Goal: Task Accomplishment & Management: Manage account settings

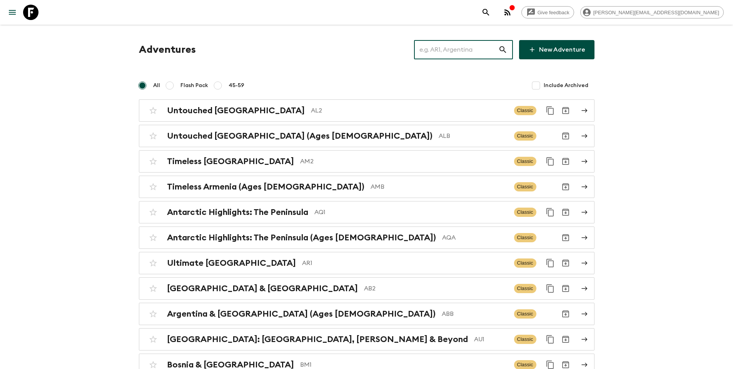
click at [444, 57] on input "text" at bounding box center [456, 50] width 84 height 22
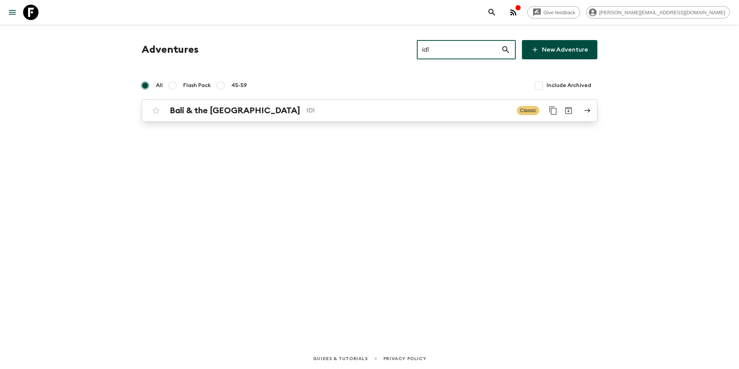
type input "id1"
click at [435, 113] on p "ID1" at bounding box center [408, 110] width 204 height 9
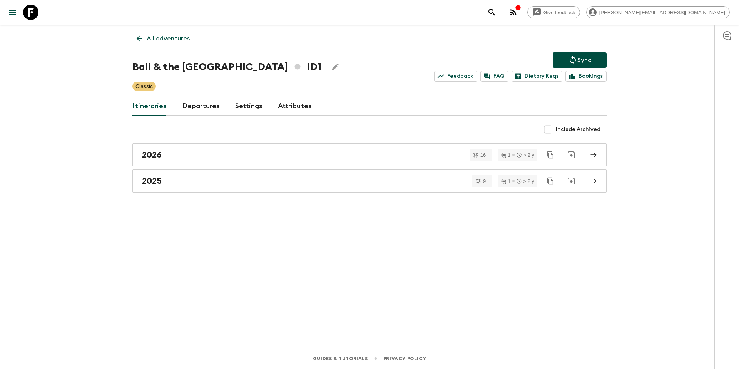
click at [189, 102] on link "Departures" at bounding box center [201, 106] width 38 height 18
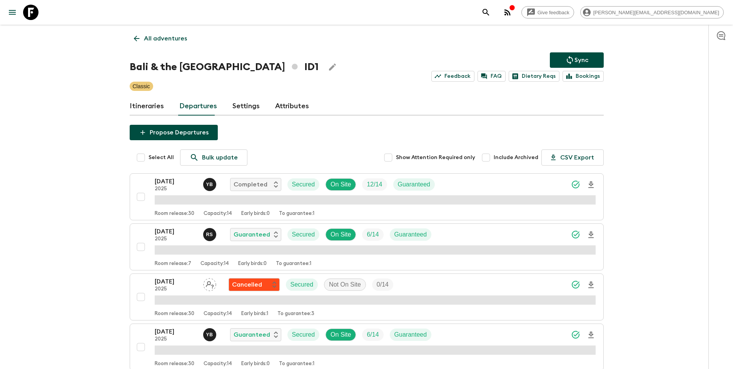
scroll to position [297, 0]
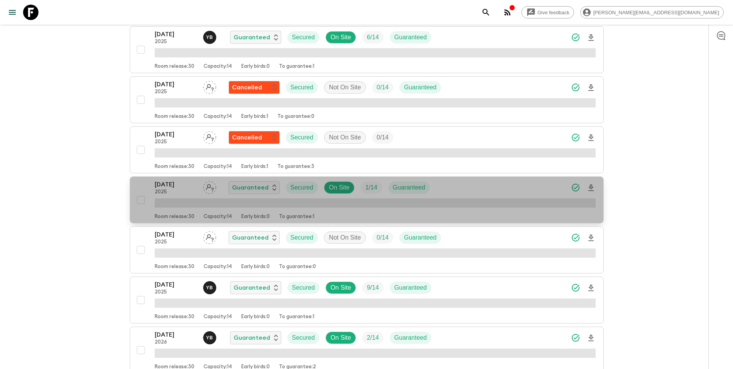
click at [464, 190] on div "[DATE] 2025 Guaranteed Secured On Site 1 / 14 Guaranteed" at bounding box center [375, 187] width 441 height 15
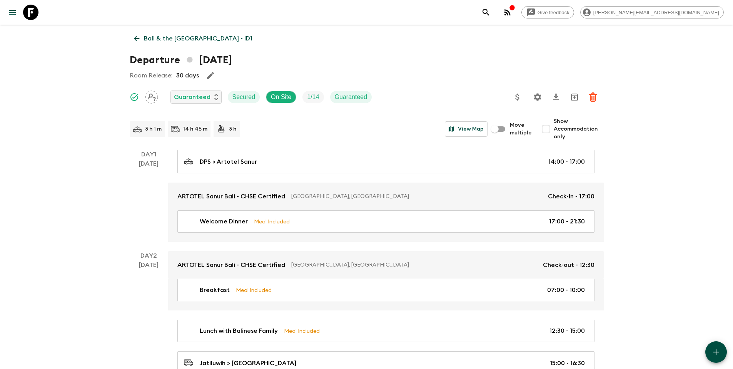
click at [523, 95] on button "Update Price, Early Bird Discount and Costs" at bounding box center [517, 96] width 15 height 15
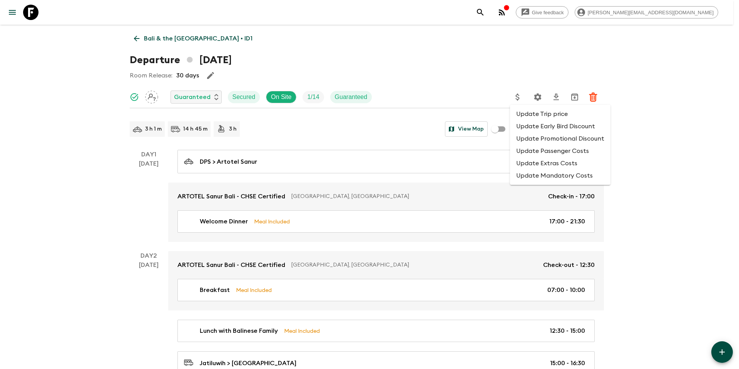
click at [530, 137] on li "Update Promotional Discount" at bounding box center [560, 138] width 100 height 12
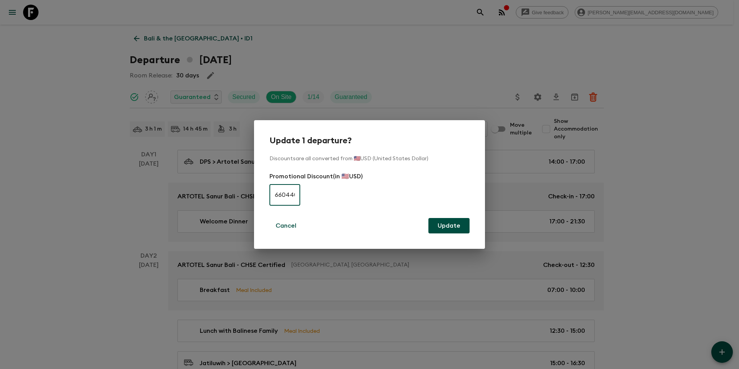
scroll to position [0, 2]
click at [280, 192] on input "660440" at bounding box center [284, 195] width 31 height 22
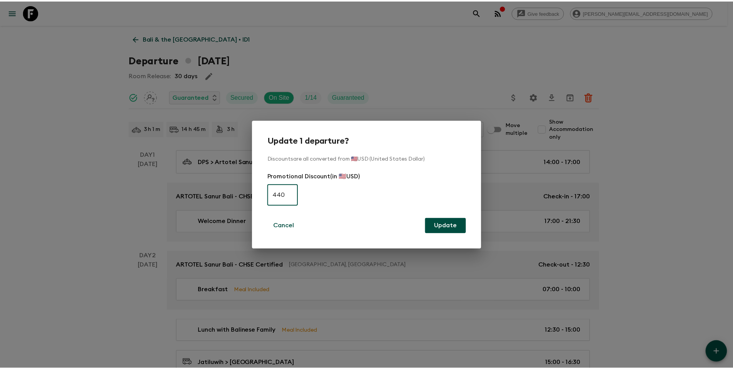
scroll to position [0, 0]
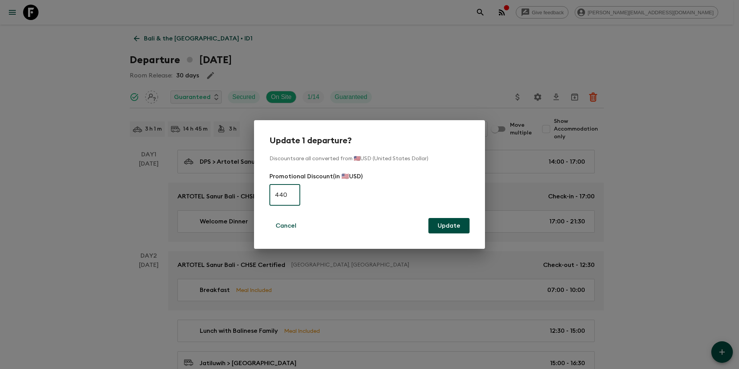
type input "440"
click at [450, 224] on button "Update" at bounding box center [448, 225] width 41 height 15
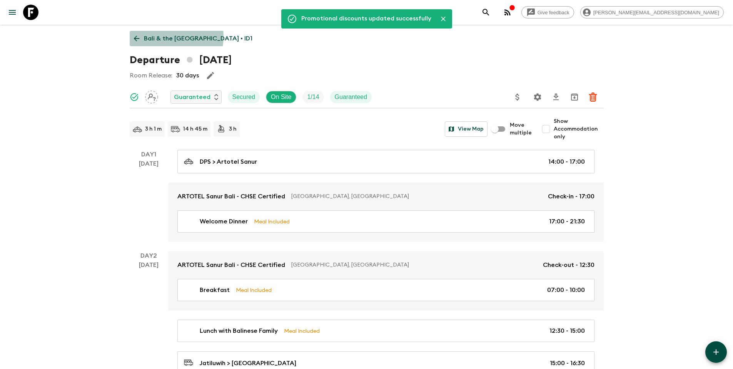
click at [161, 37] on p "Bali & the [GEOGRAPHIC_DATA] • ID1" at bounding box center [198, 38] width 109 height 9
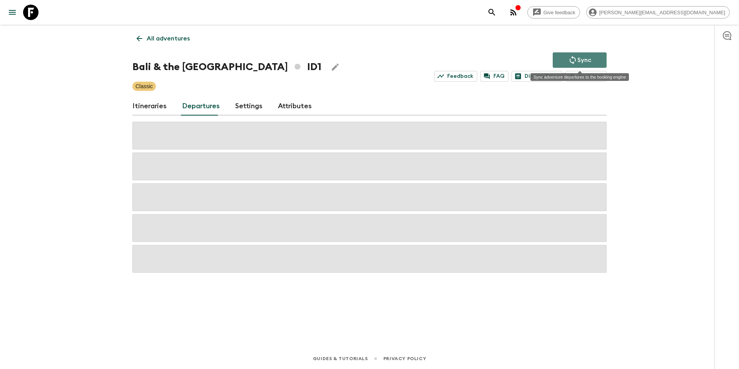
click at [588, 59] on p "Sync" at bounding box center [584, 59] width 14 height 9
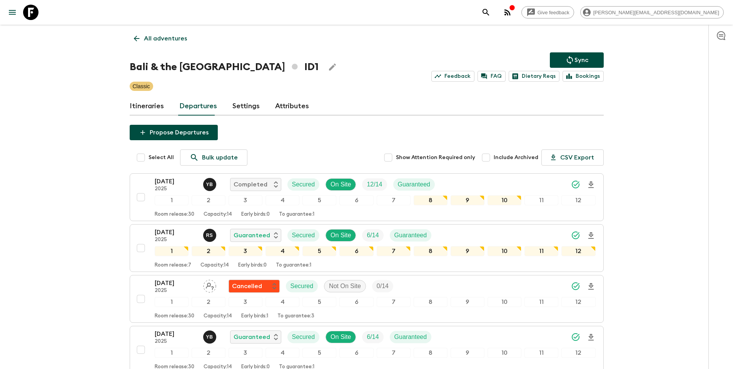
click at [170, 39] on p "All adventures" at bounding box center [165, 38] width 43 height 9
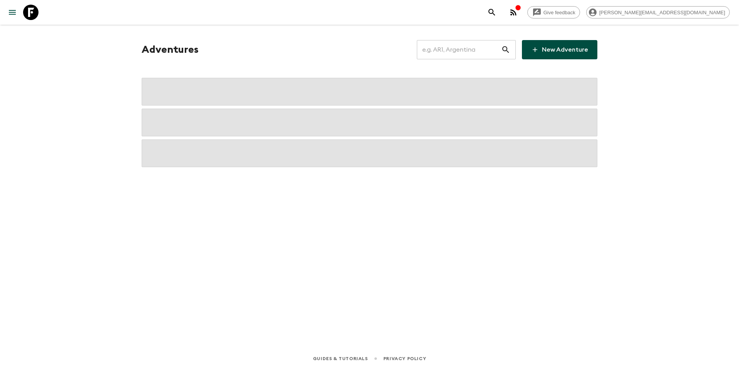
click at [470, 49] on input "text" at bounding box center [459, 50] width 84 height 22
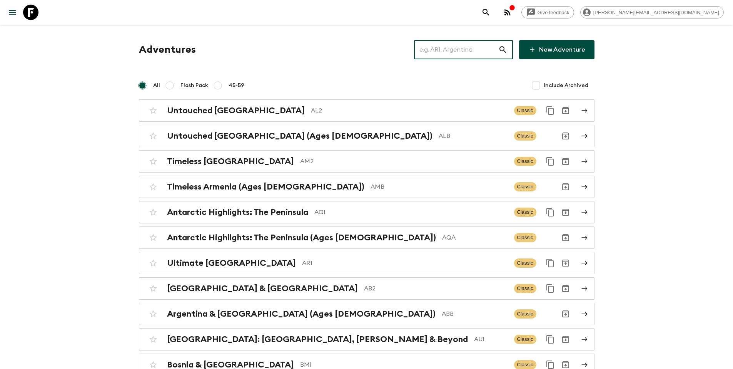
paste input "KR1_[DATE]"
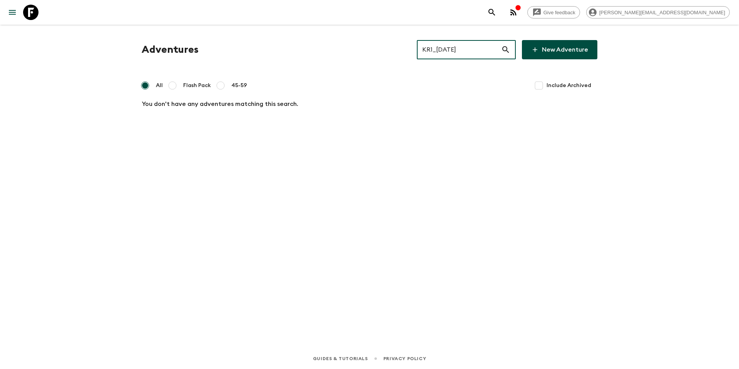
click at [470, 49] on input "KR1_[DATE]" at bounding box center [459, 50] width 84 height 22
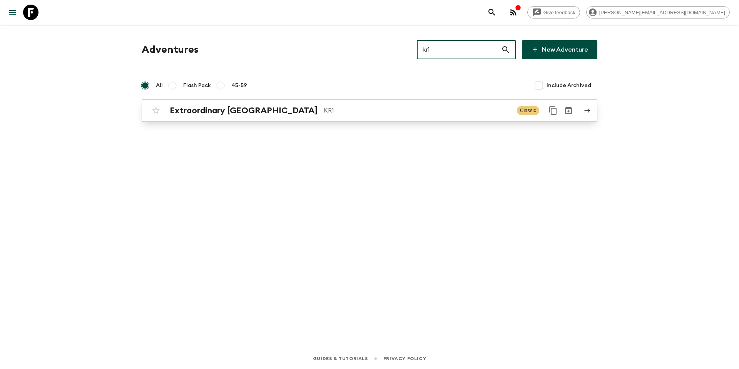
type input "kr1"
click at [324, 109] on p "KR1" at bounding box center [417, 110] width 187 height 9
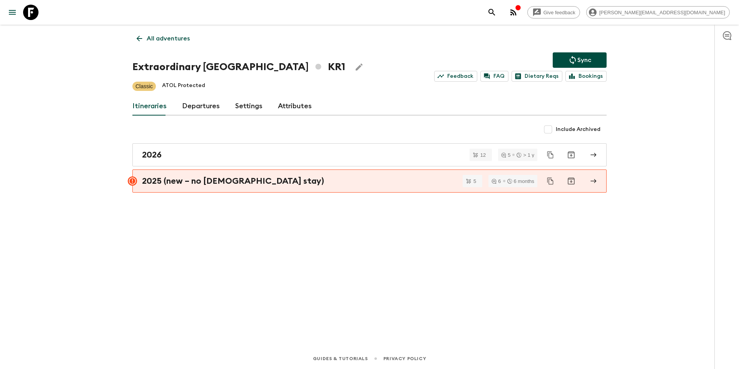
click at [190, 106] on link "Departures" at bounding box center [201, 106] width 38 height 18
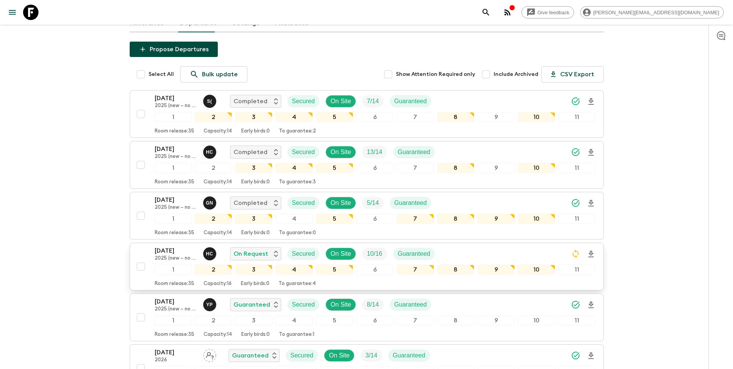
scroll to position [84, 0]
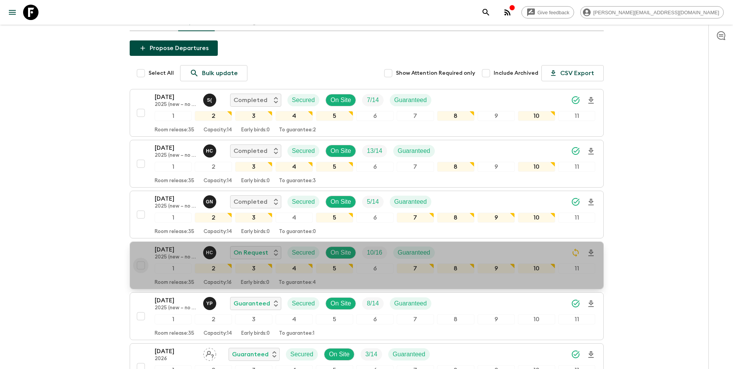
click at [141, 266] on input "checkbox" at bounding box center [140, 265] width 15 height 15
checkbox input "true"
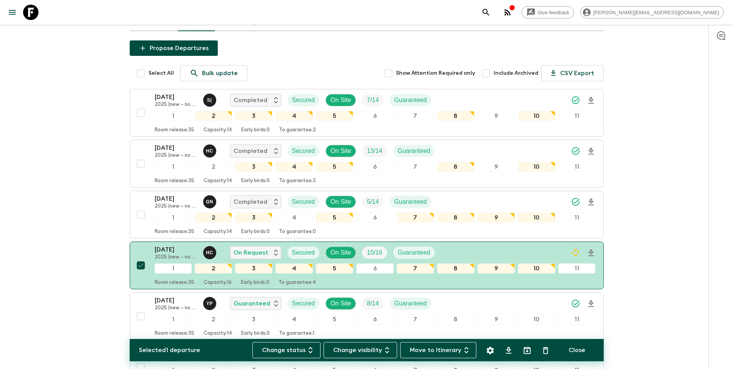
click at [492, 353] on icon "Settings" at bounding box center [490, 349] width 7 height 7
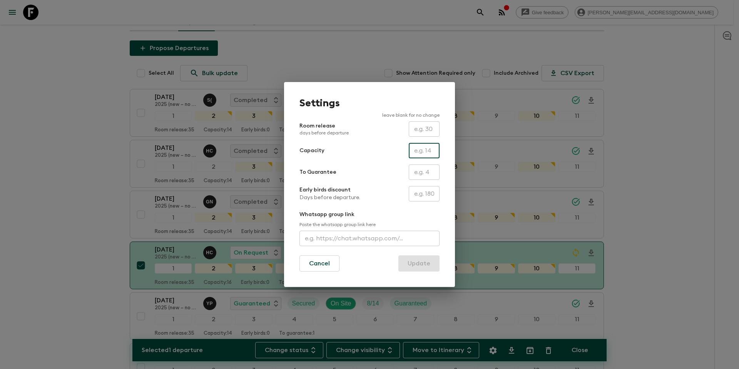
click at [422, 148] on input "text" at bounding box center [424, 150] width 31 height 15
type input "11"
click at [425, 263] on button "Update" at bounding box center [418, 263] width 41 height 16
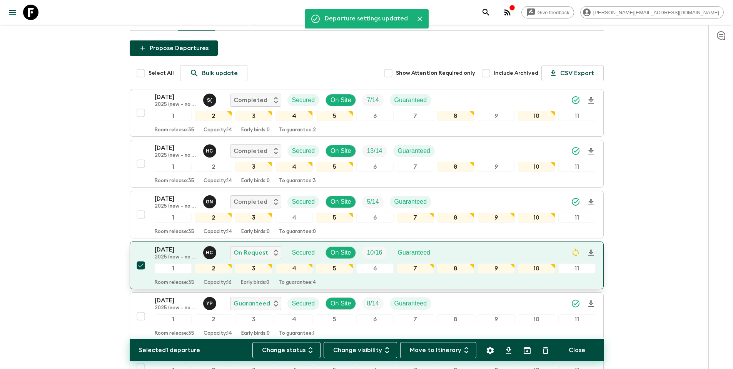
click at [142, 266] on input "checkbox" at bounding box center [140, 265] width 15 height 15
checkbox input "false"
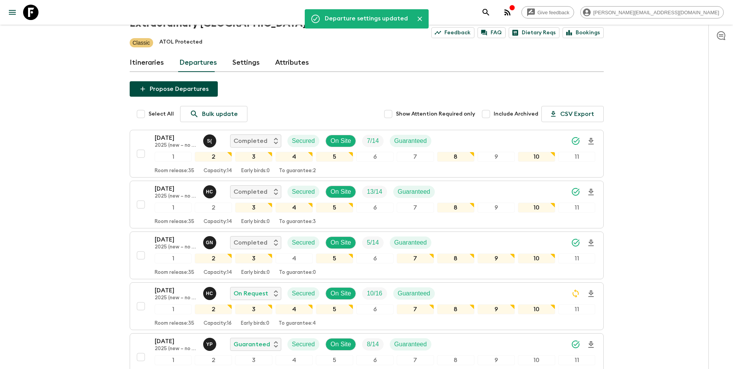
scroll to position [0, 0]
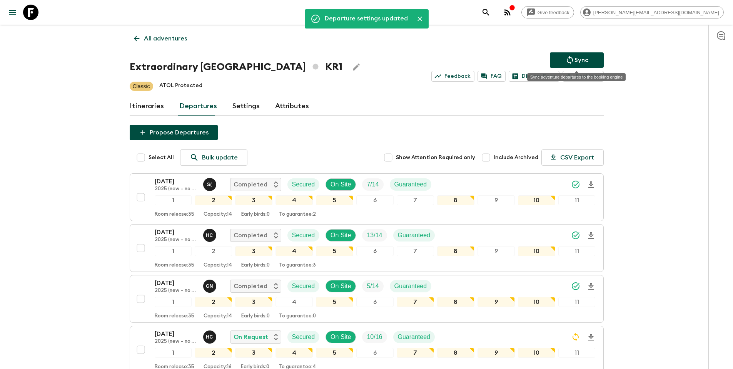
click at [592, 57] on button "Sync" at bounding box center [577, 59] width 54 height 15
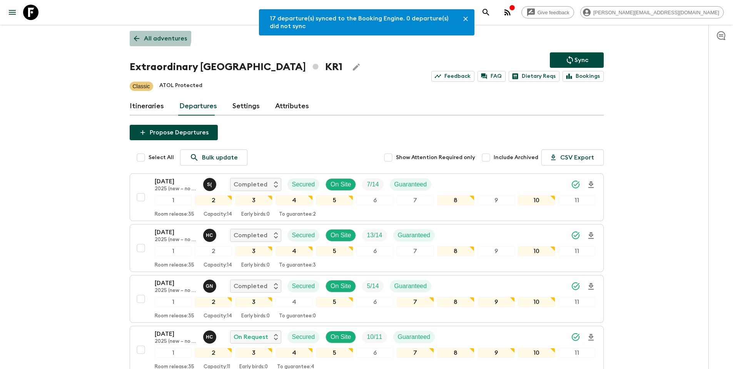
click at [153, 36] on p "All adventures" at bounding box center [165, 38] width 43 height 9
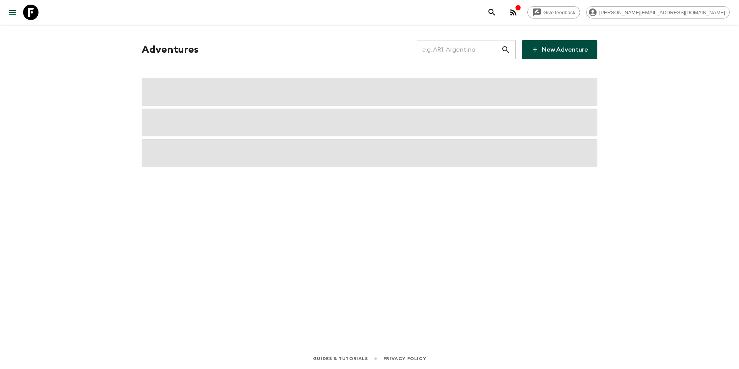
click at [478, 50] on input "text" at bounding box center [459, 50] width 84 height 22
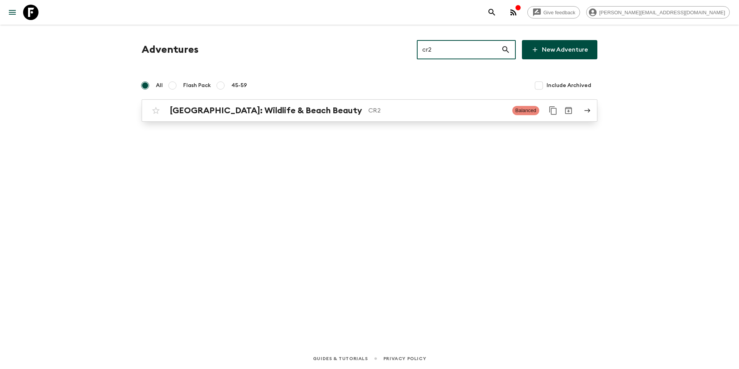
type input "cr2"
click at [388, 106] on p "CR2" at bounding box center [437, 110] width 138 height 9
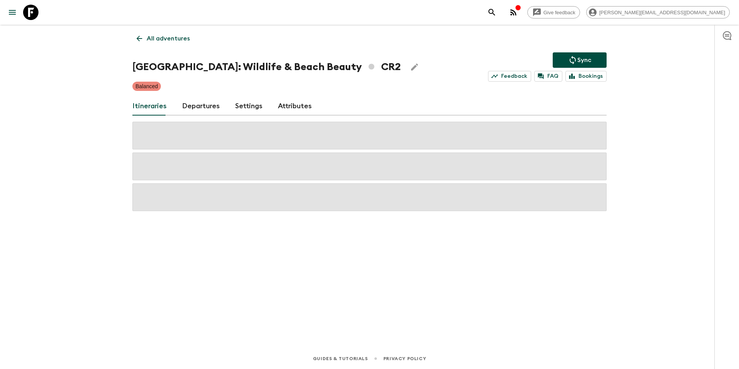
click at [195, 106] on link "Departures" at bounding box center [201, 106] width 38 height 18
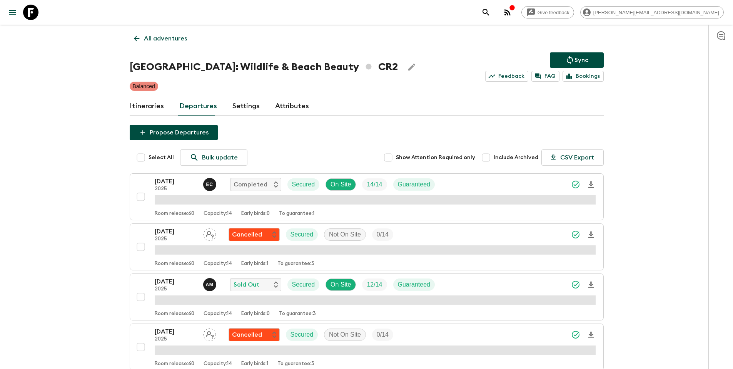
scroll to position [547, 0]
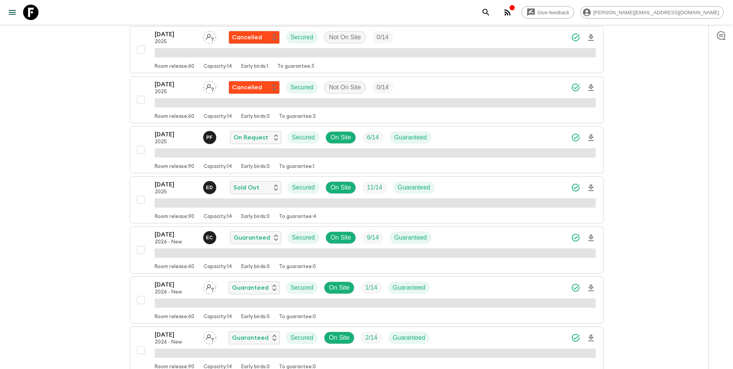
click at [451, 189] on div "[DATE] 2025 E D Sold Out Secured On Site 11 / 14 Guaranteed" at bounding box center [375, 187] width 441 height 15
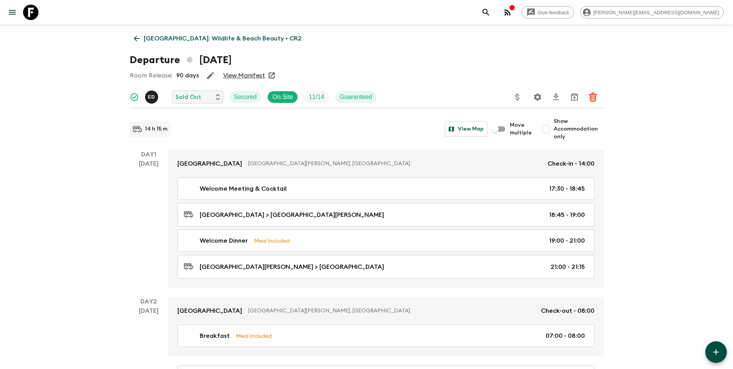
click at [243, 75] on link "View Manifest" at bounding box center [244, 76] width 42 height 8
click at [517, 100] on icon "Update Price, Early Bird Discount and Costs" at bounding box center [517, 96] width 9 height 9
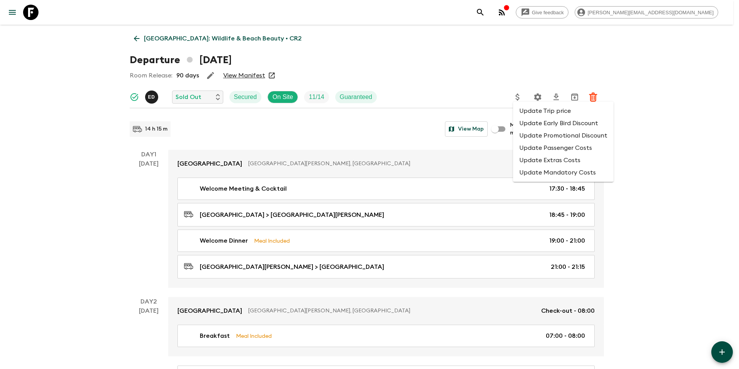
click at [539, 98] on div at bounding box center [369, 184] width 739 height 369
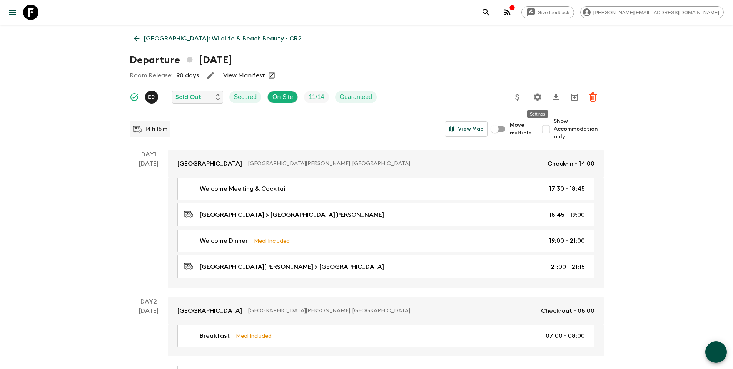
click at [539, 96] on icon "Settings" at bounding box center [537, 96] width 7 height 7
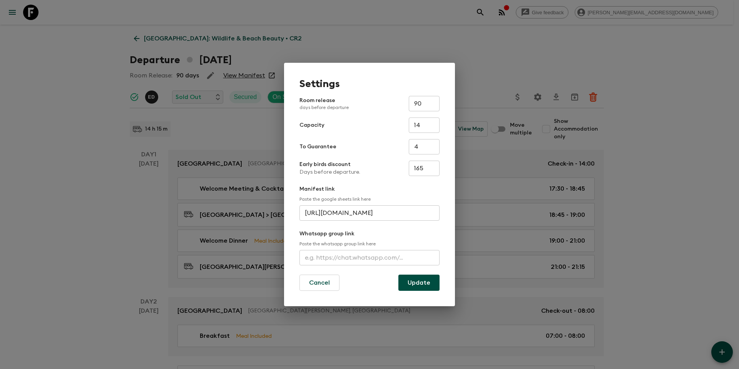
click at [429, 131] on input "14" at bounding box center [424, 124] width 31 height 15
type input "12"
click at [422, 284] on button "Update" at bounding box center [418, 282] width 41 height 16
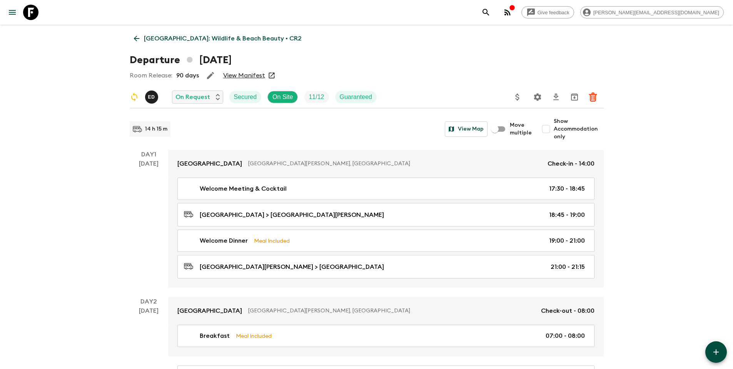
click at [227, 42] on p "[GEOGRAPHIC_DATA]: Wildlife & Beach Beauty • CR2" at bounding box center [223, 38] width 158 height 9
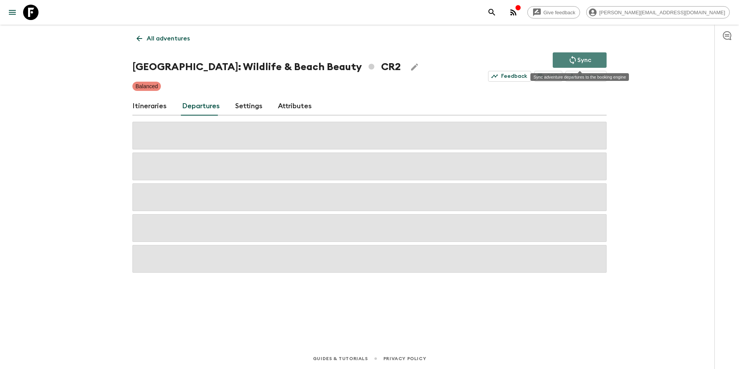
click at [584, 60] on p "Sync" at bounding box center [584, 59] width 14 height 9
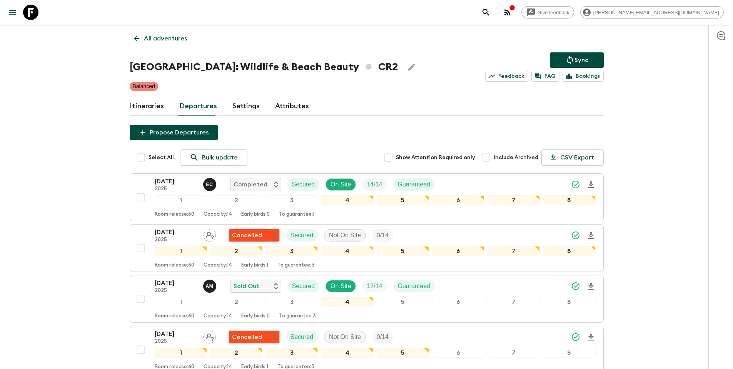
click at [144, 38] on p "All adventures" at bounding box center [165, 38] width 43 height 9
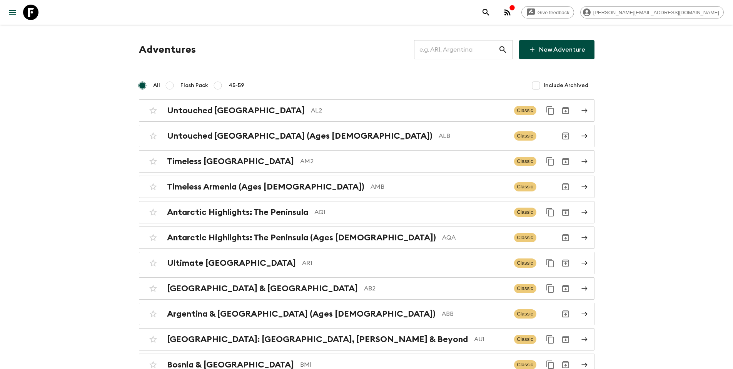
click at [452, 50] on input "text" at bounding box center [456, 50] width 84 height 22
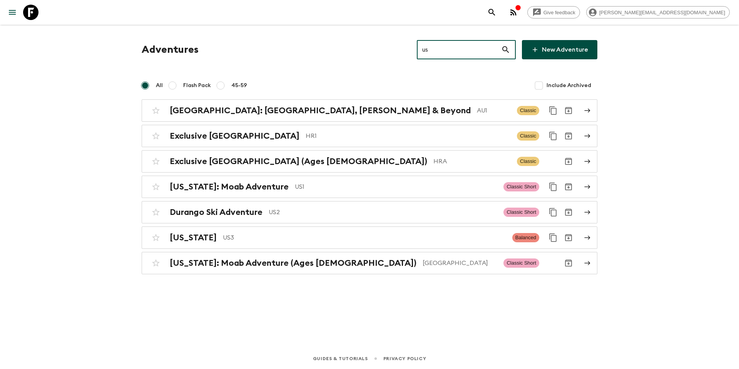
type input "us"
